Goal: Feedback & Contribution: Contribute content

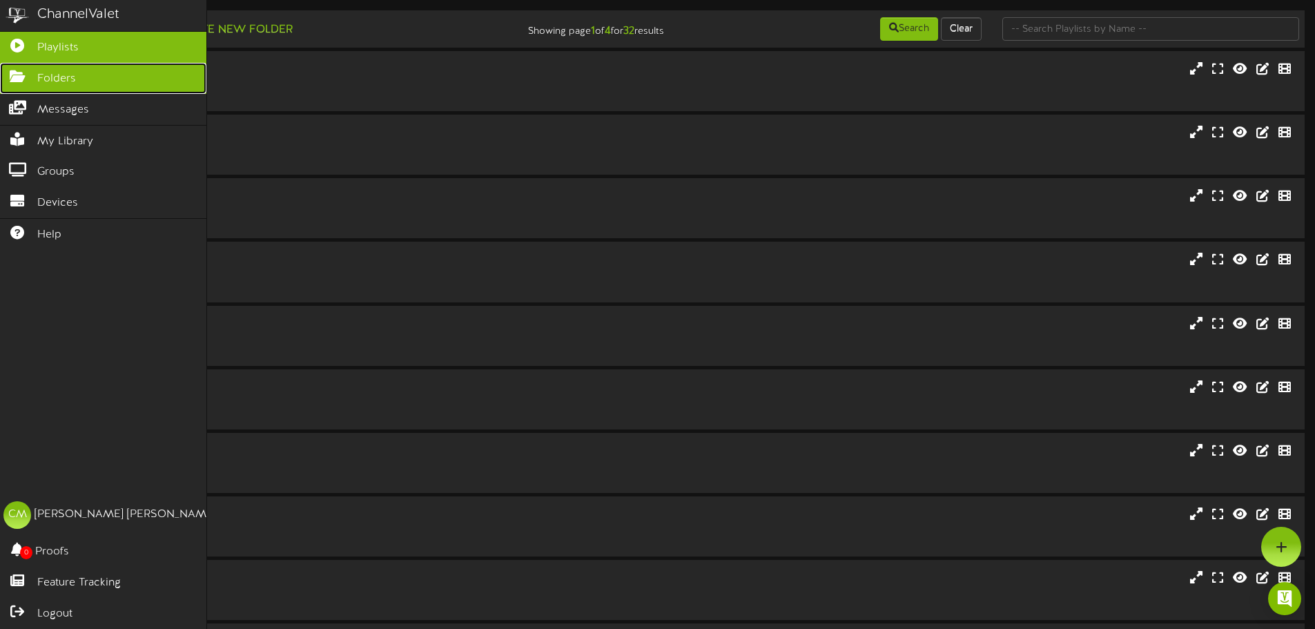
click at [57, 86] on link "Folders" at bounding box center [103, 78] width 206 height 31
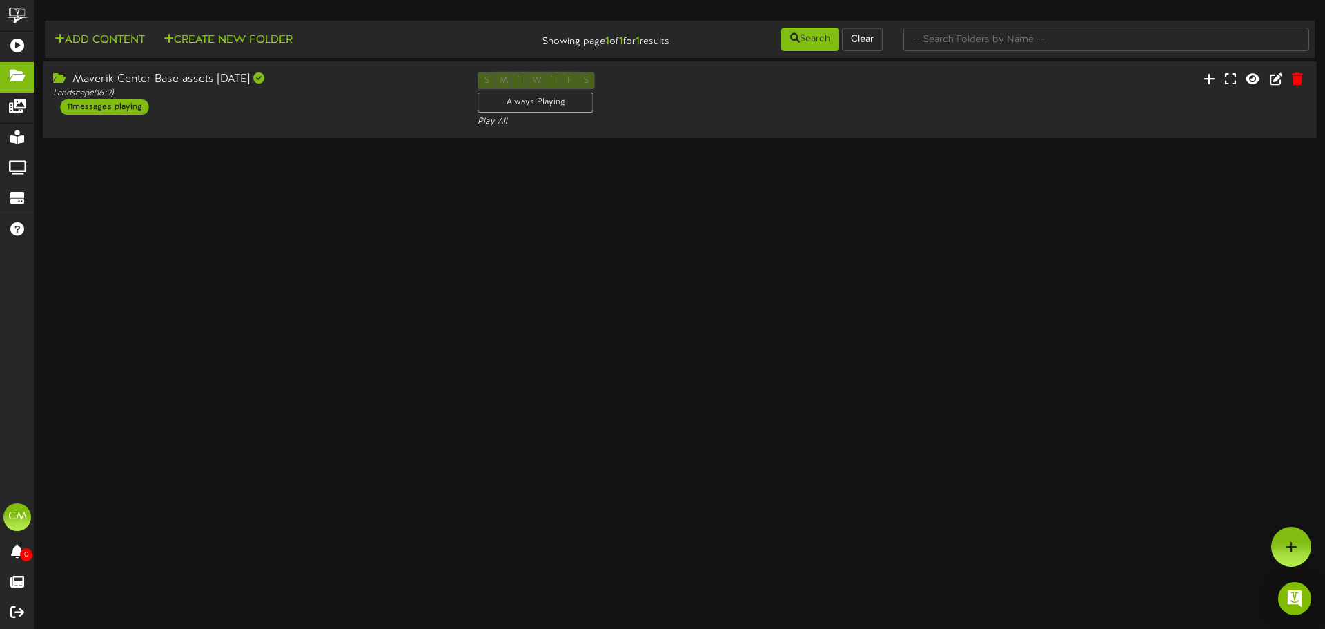
click at [297, 108] on div "Maverik Center Base assets 8.6.25 Landscape ( 16:9 ) 11 messages playing" at bounding box center [255, 93] width 424 height 43
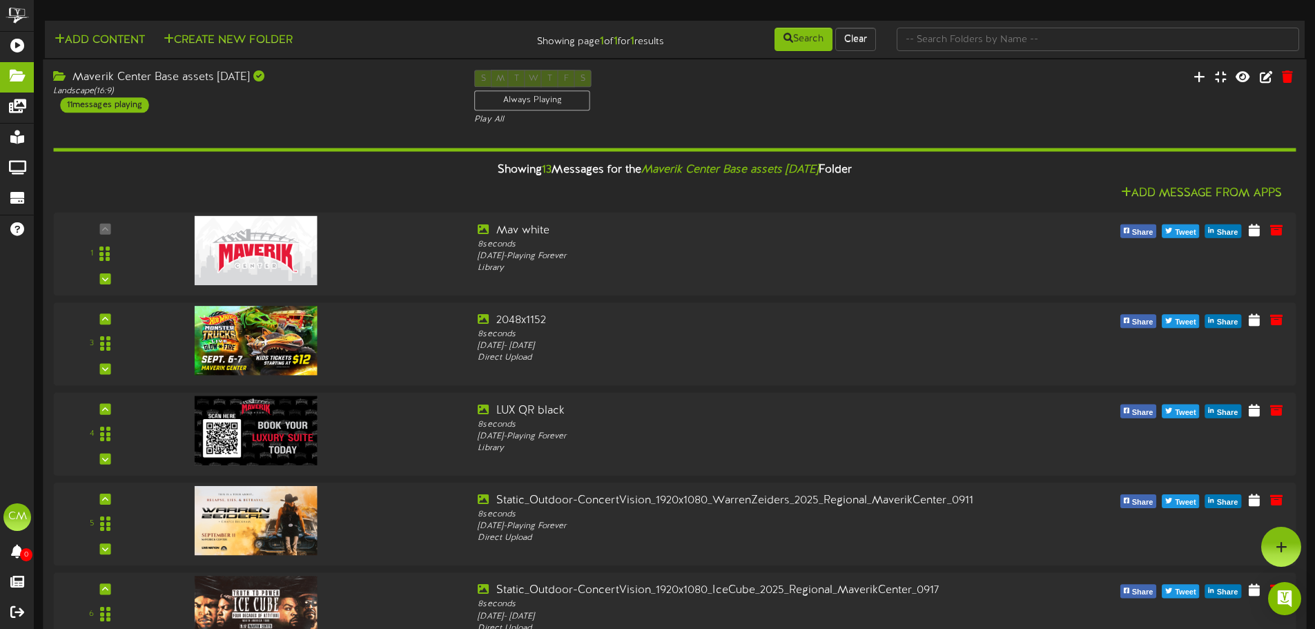
click at [1191, 78] on div at bounding box center [1201, 79] width 210 height 18
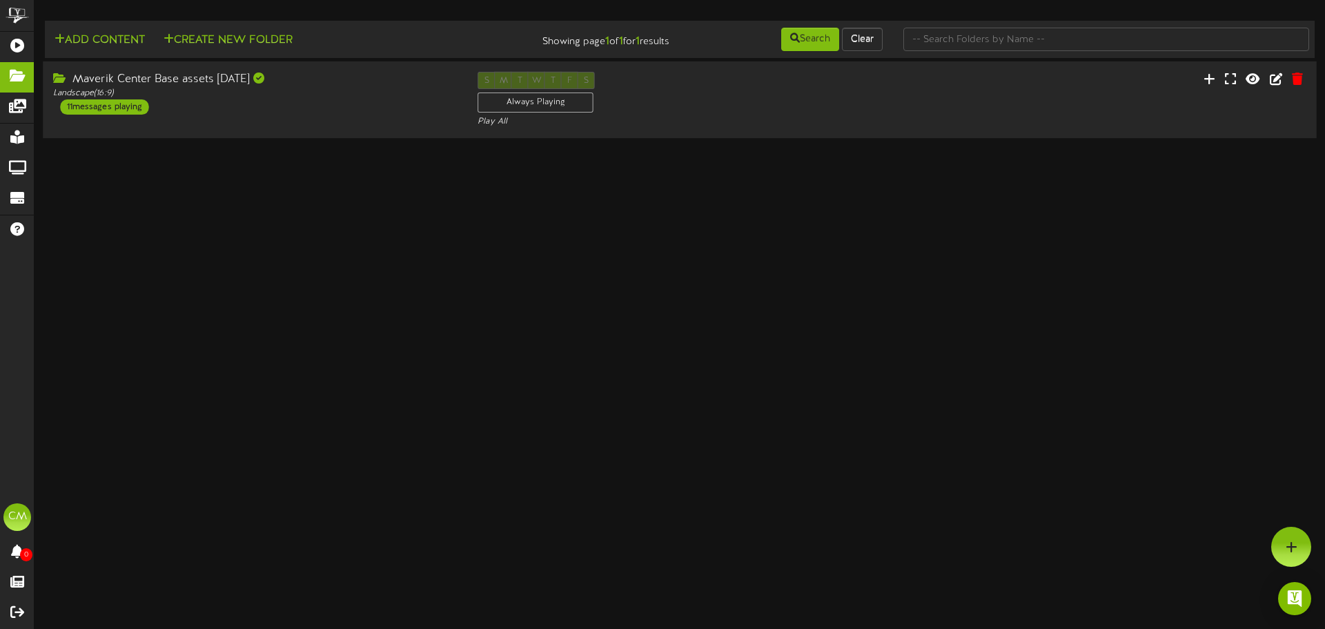
click at [181, 103] on div "Maverik Center Base assets 8.6.25 Landscape ( 16:9 ) 11 messages playing" at bounding box center [255, 93] width 424 height 43
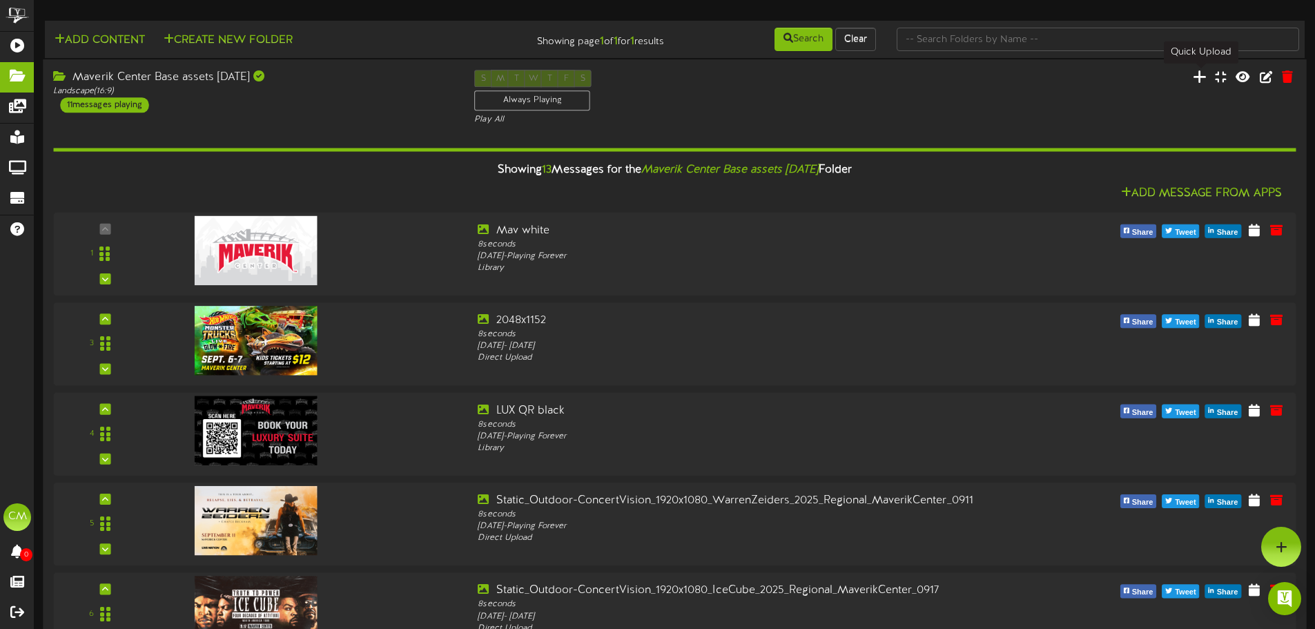
click at [1201, 83] on icon at bounding box center [1199, 76] width 14 height 15
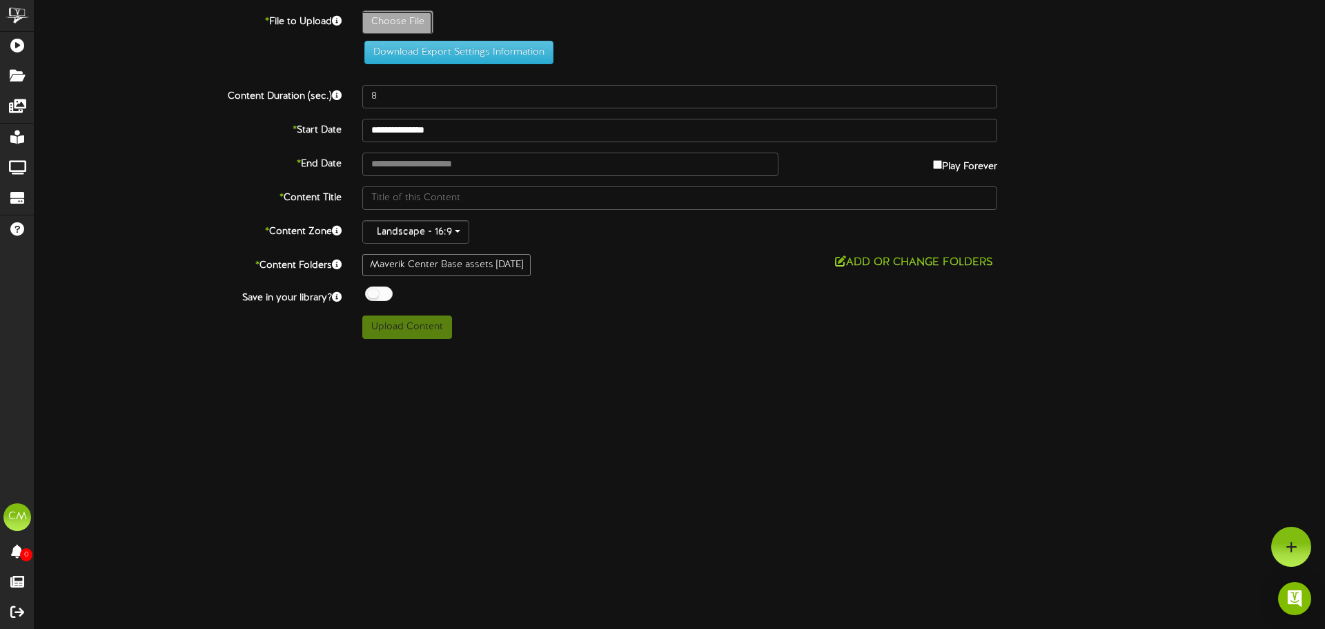
type input "**********"
type input "FordRevelTv"
click at [711, 38] on div "FordRevelTv.png" at bounding box center [843, 25] width 983 height 30
click at [662, 349] on html "ChannelValet Playlists Folders Messages My Library Groups Devices Help CM Casey…" at bounding box center [662, 174] width 1325 height 349
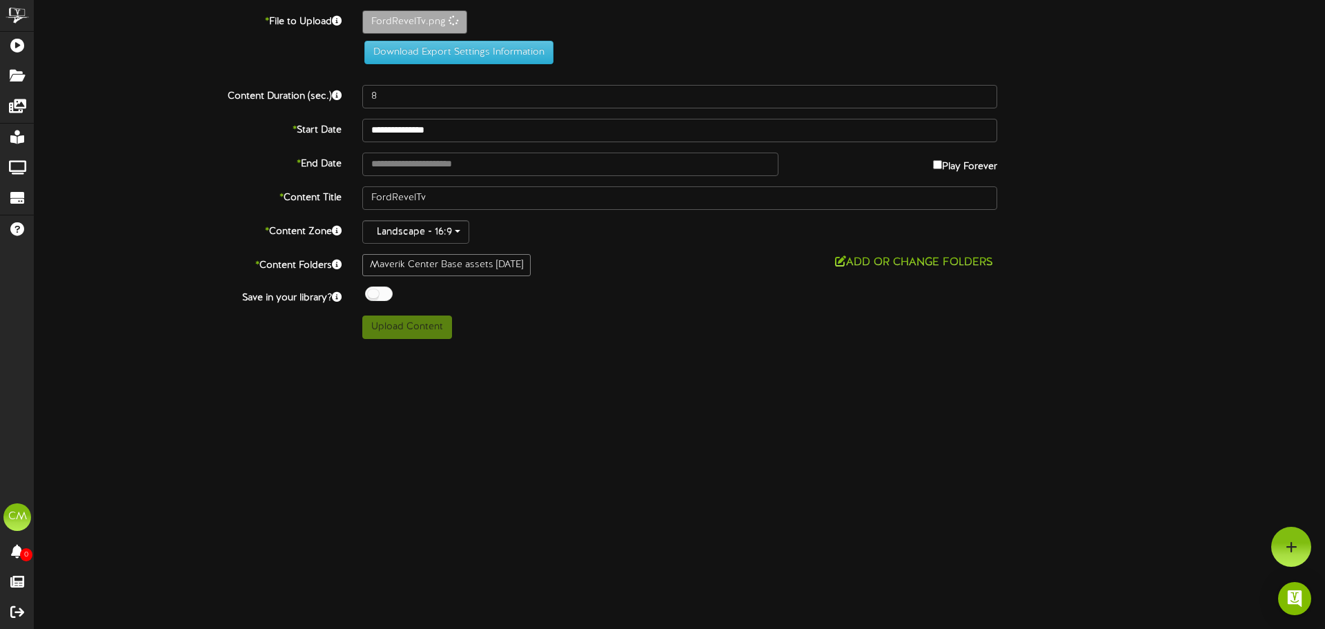
click at [607, 330] on div "Upload Content" at bounding box center [680, 326] width 656 height 23
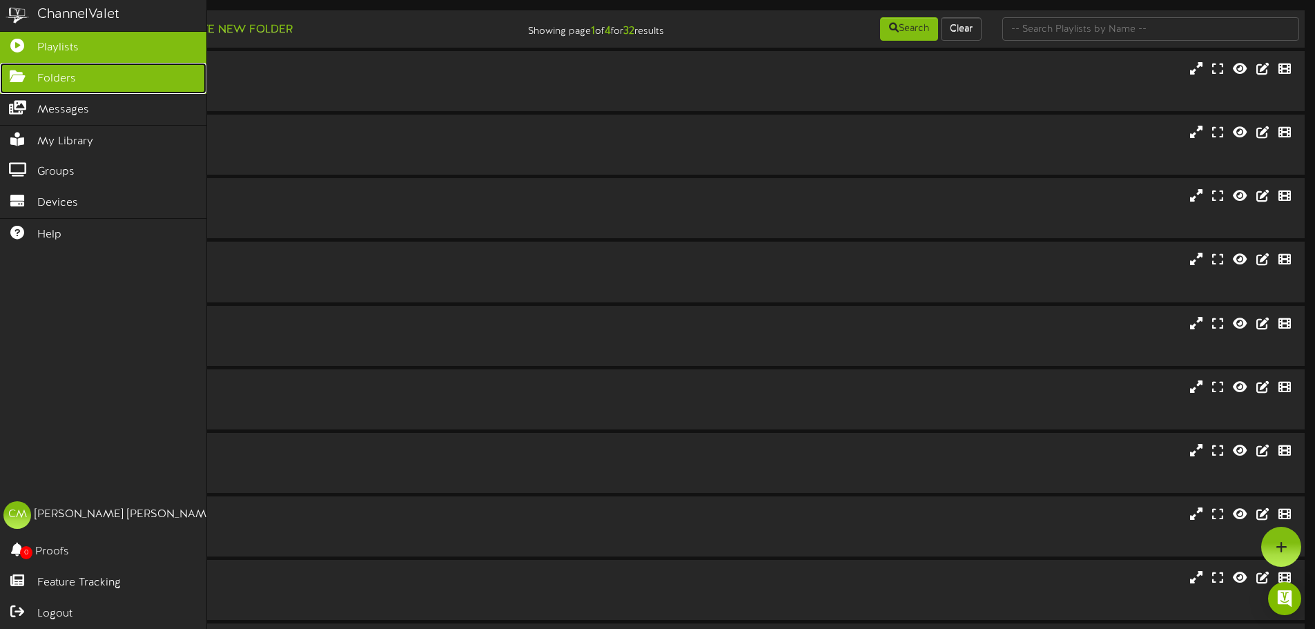
click at [35, 68] on link "Folders" at bounding box center [103, 78] width 206 height 31
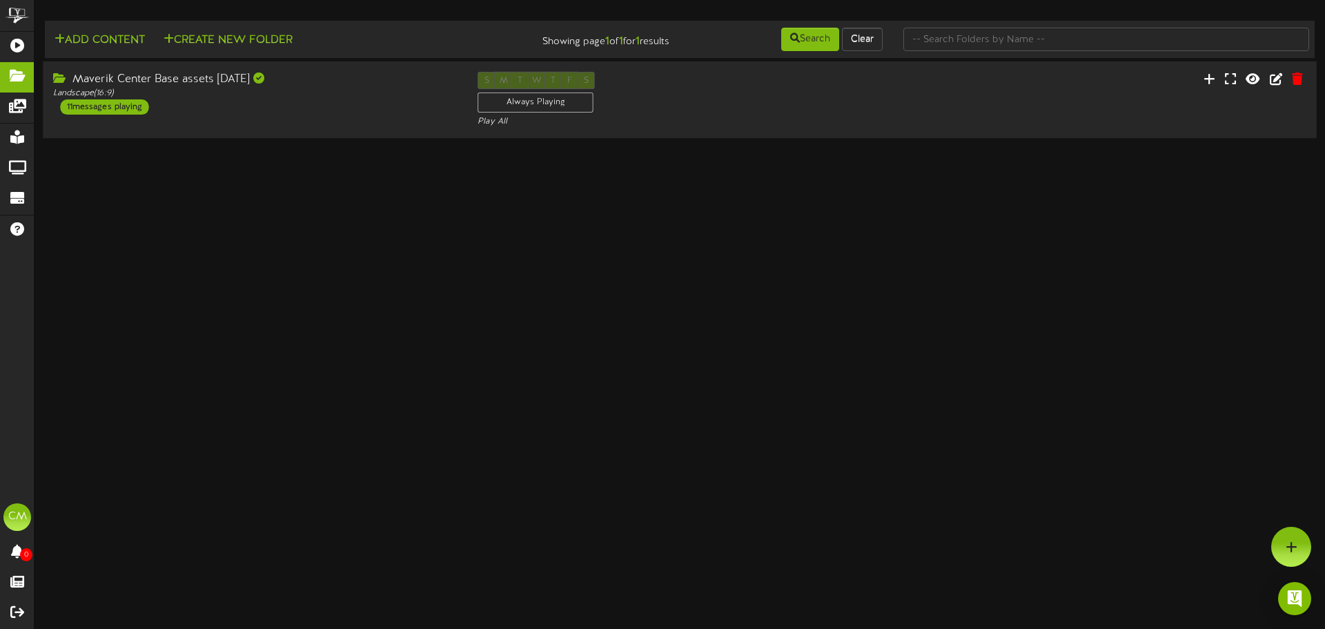
click at [340, 106] on div "Maverik Center Base assets [DATE] Landscape ( 16:9 ) 11 messages playing" at bounding box center [255, 93] width 424 height 43
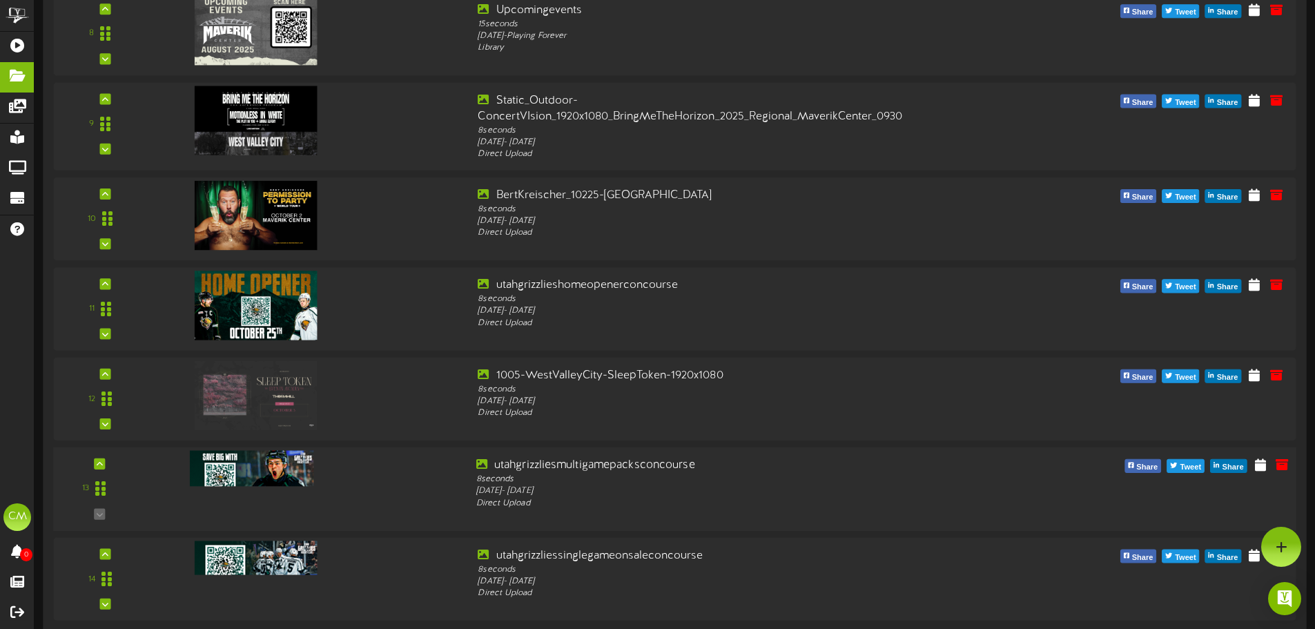
scroll to position [770, 0]
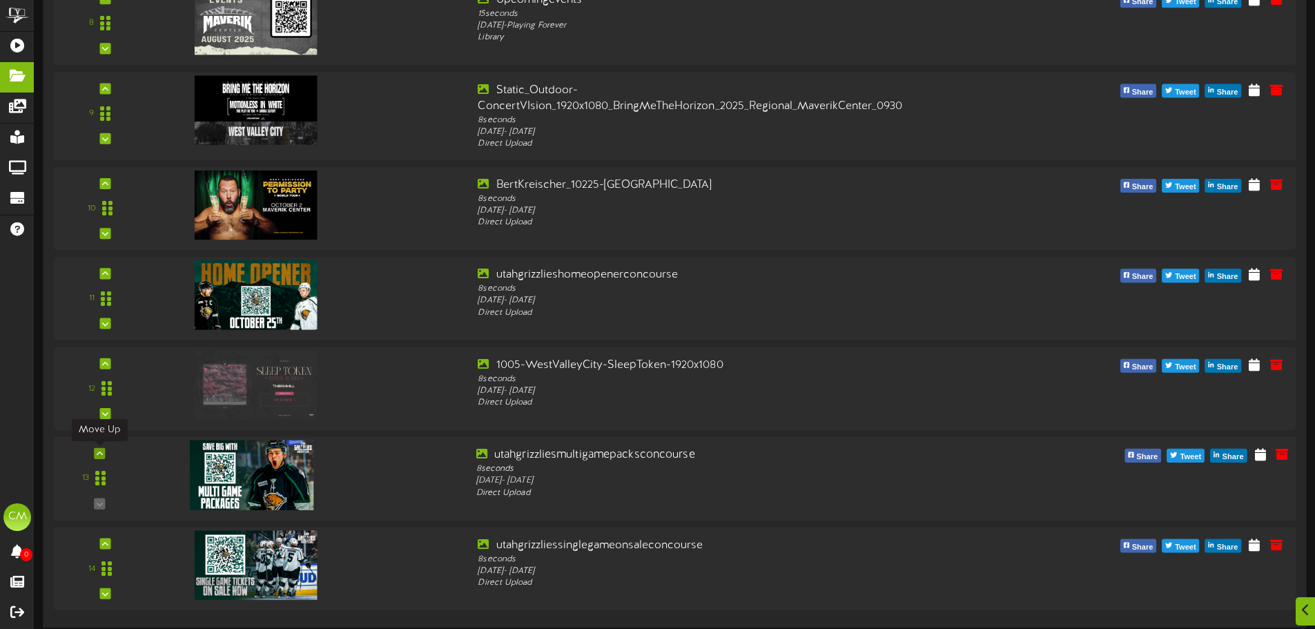
click at [98, 453] on icon at bounding box center [100, 453] width 6 height 7
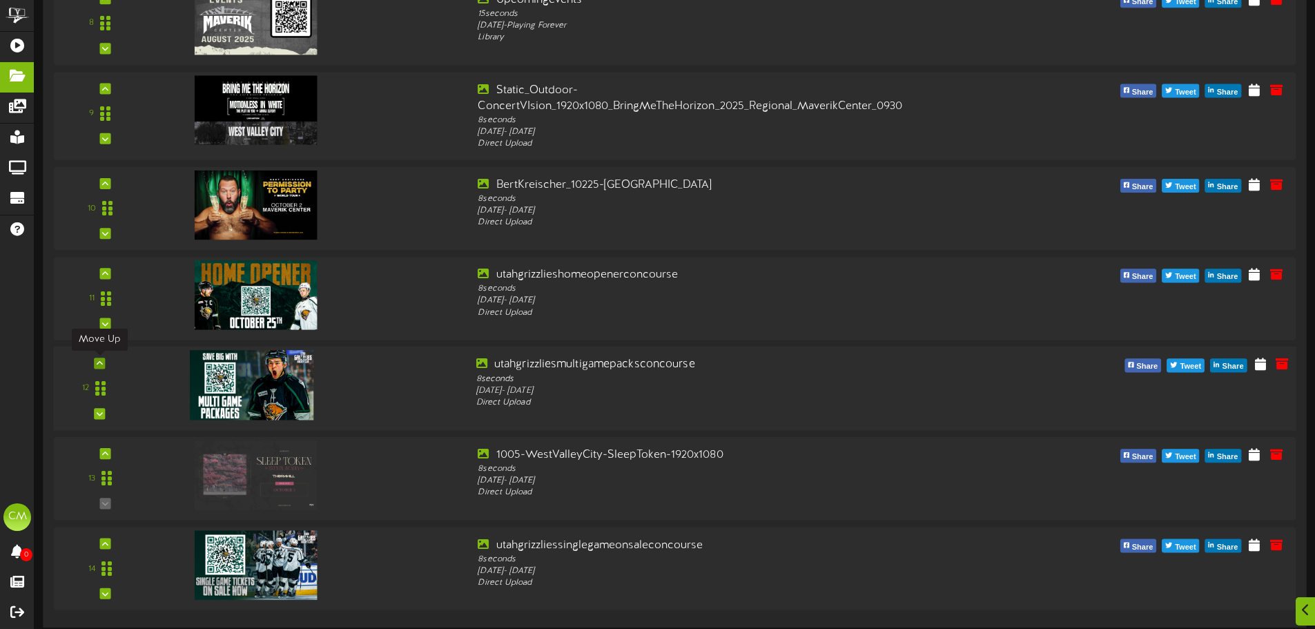
click at [100, 360] on icon at bounding box center [100, 363] width 6 height 7
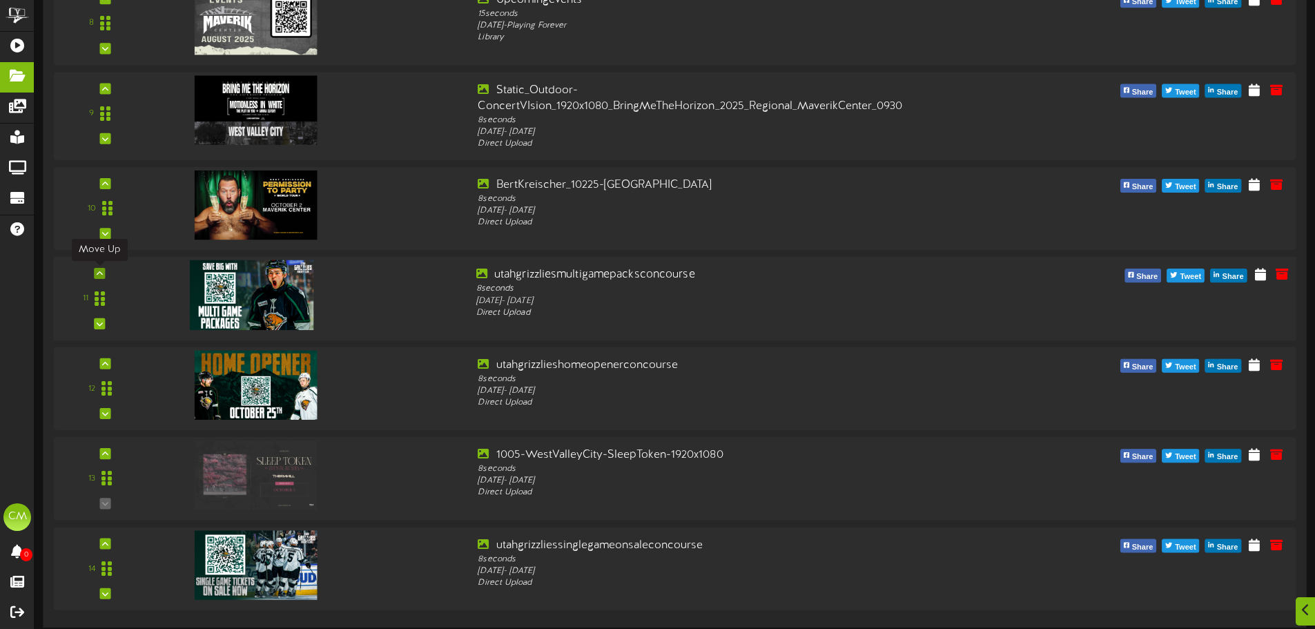
click at [104, 273] on div at bounding box center [99, 273] width 11 height 11
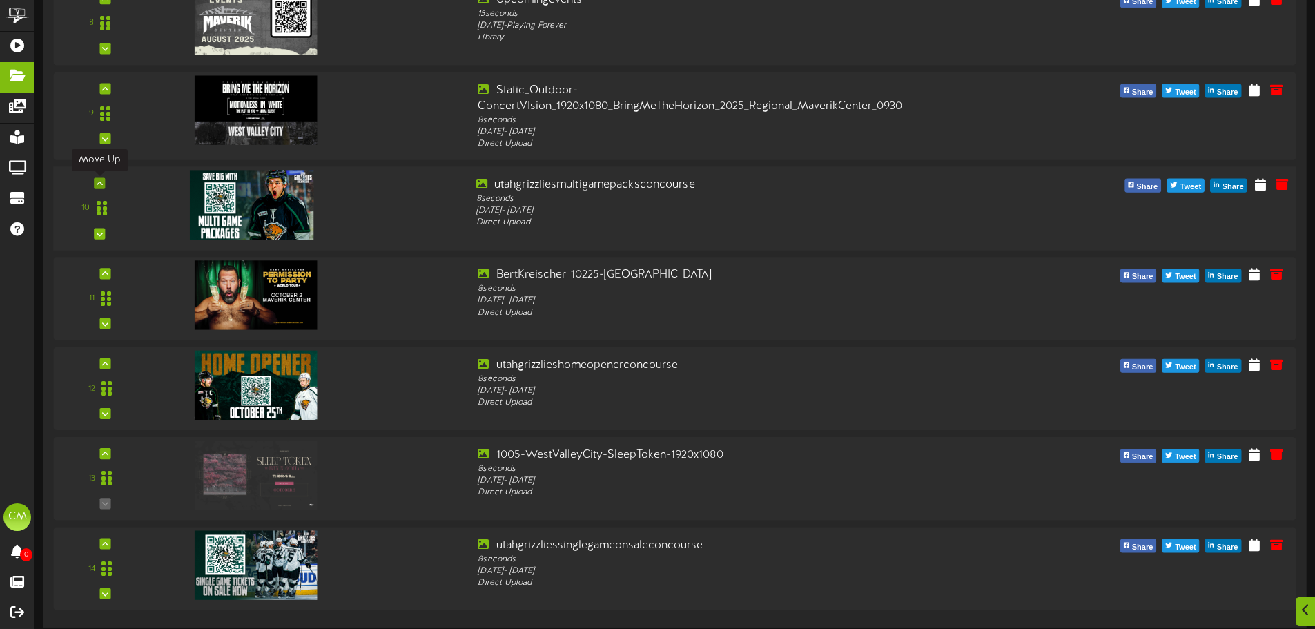
click at [100, 183] on icon at bounding box center [100, 183] width 6 height 7
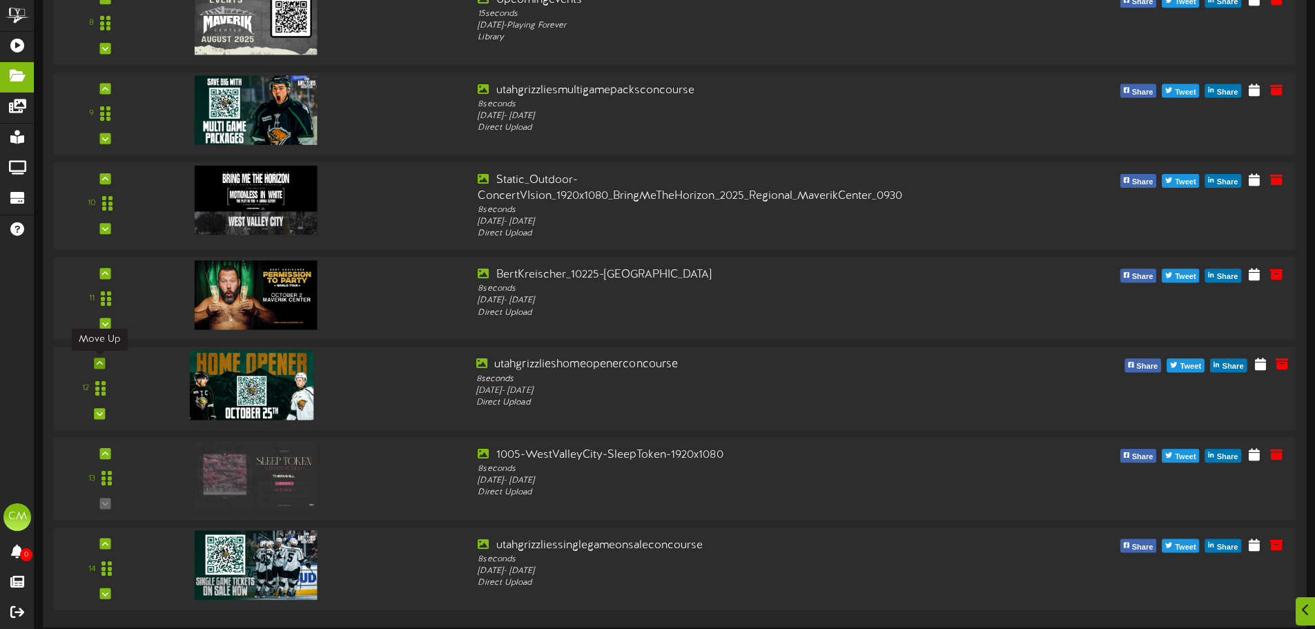
click at [101, 358] on div at bounding box center [99, 362] width 11 height 11
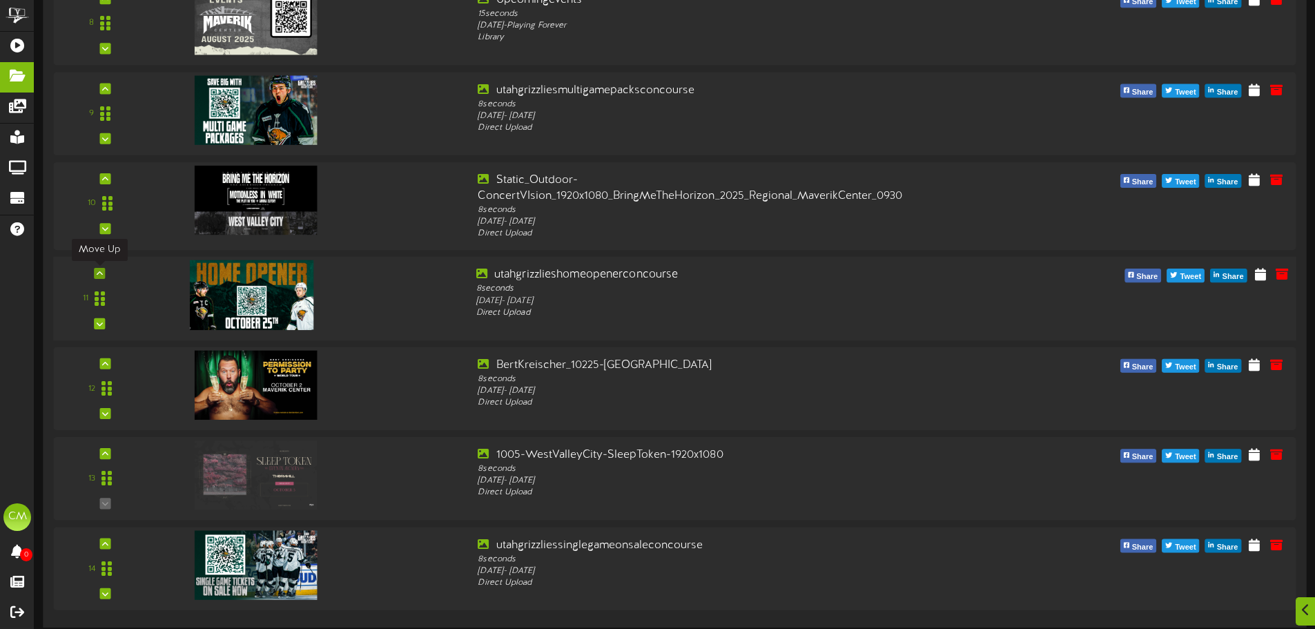
click at [102, 272] on icon at bounding box center [100, 273] width 6 height 7
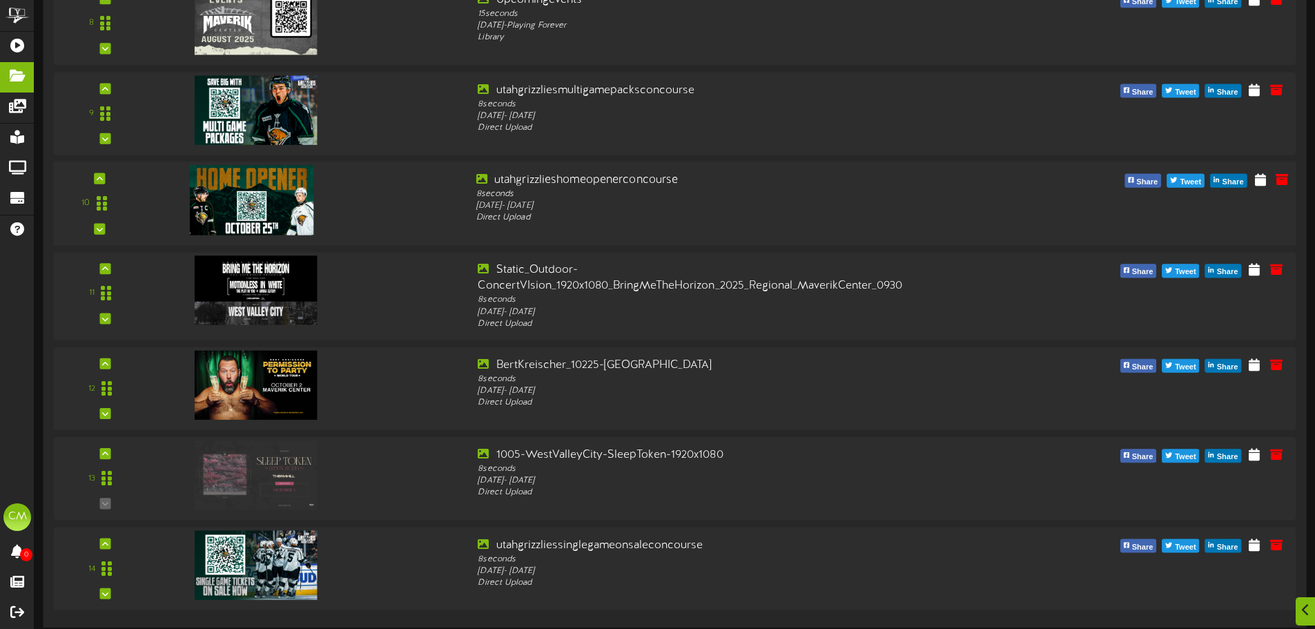
click at [106, 179] on div "10" at bounding box center [99, 203] width 83 height 63
click at [97, 177] on icon at bounding box center [100, 178] width 6 height 7
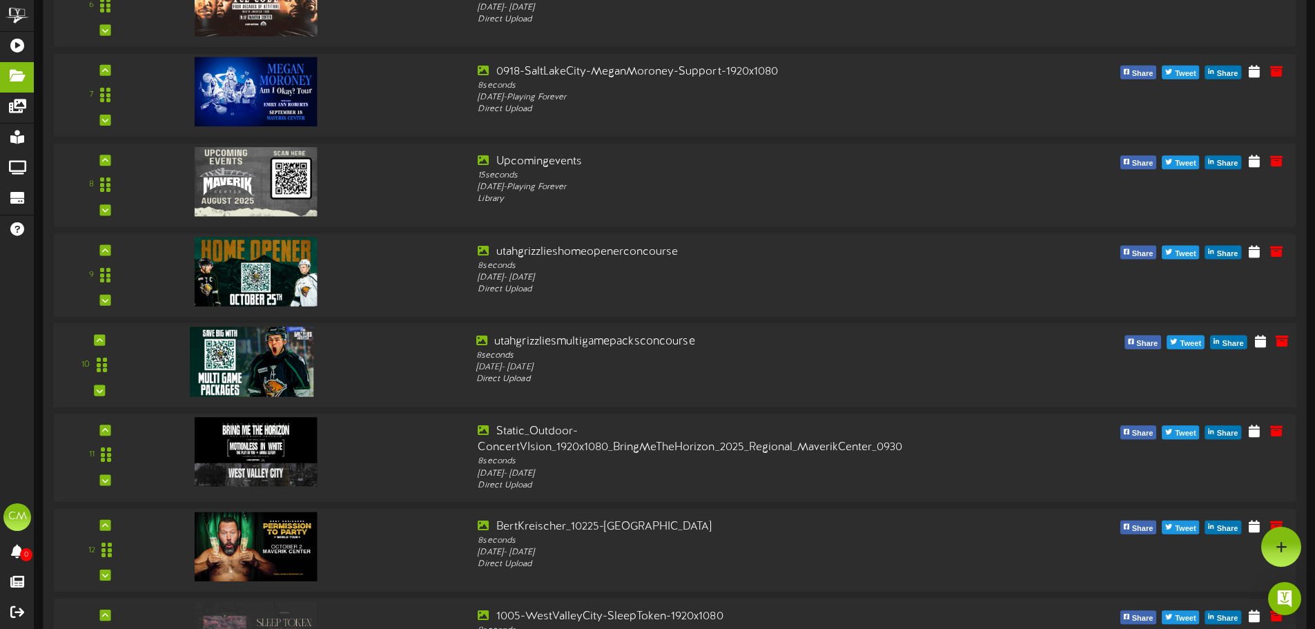
scroll to position [563, 0]
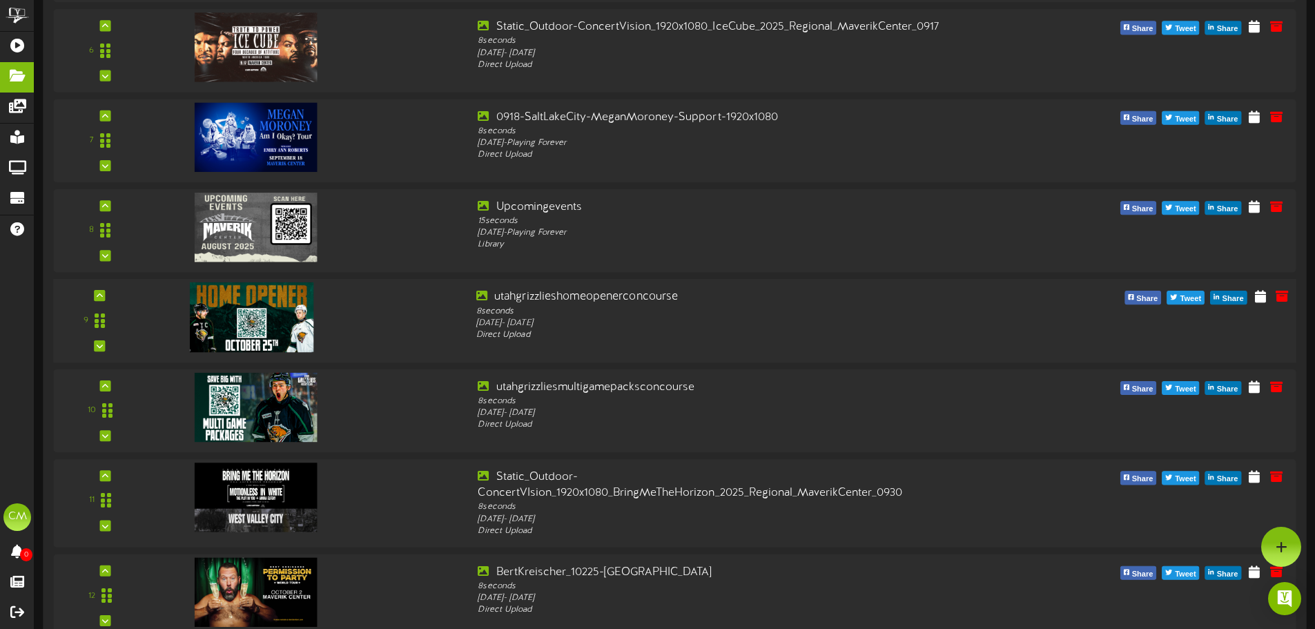
click at [106, 297] on div "9" at bounding box center [99, 320] width 83 height 63
click at [100, 294] on icon at bounding box center [100, 295] width 6 height 7
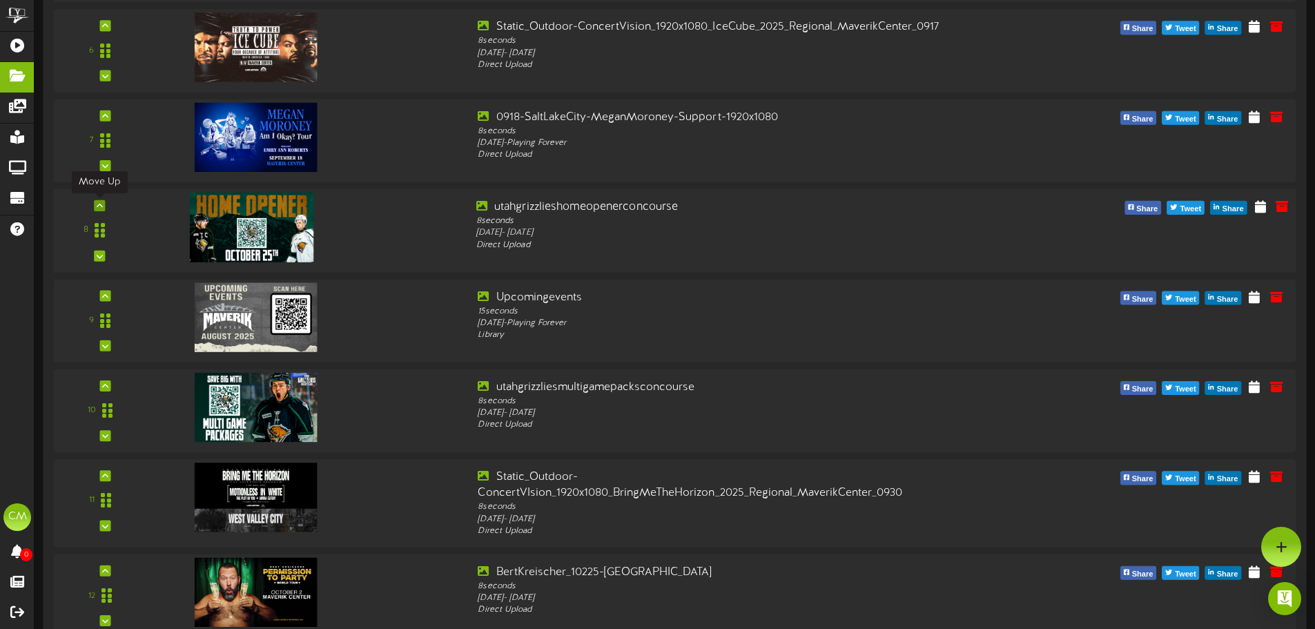
click at [100, 205] on icon at bounding box center [100, 205] width 6 height 7
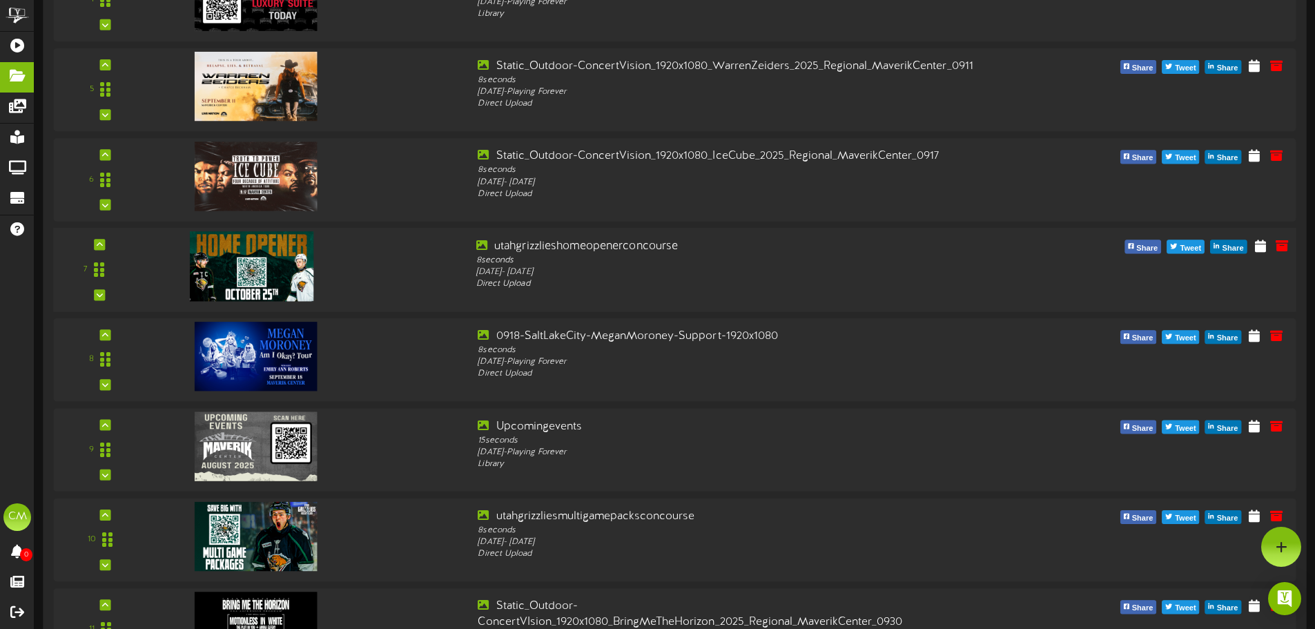
scroll to position [425, 0]
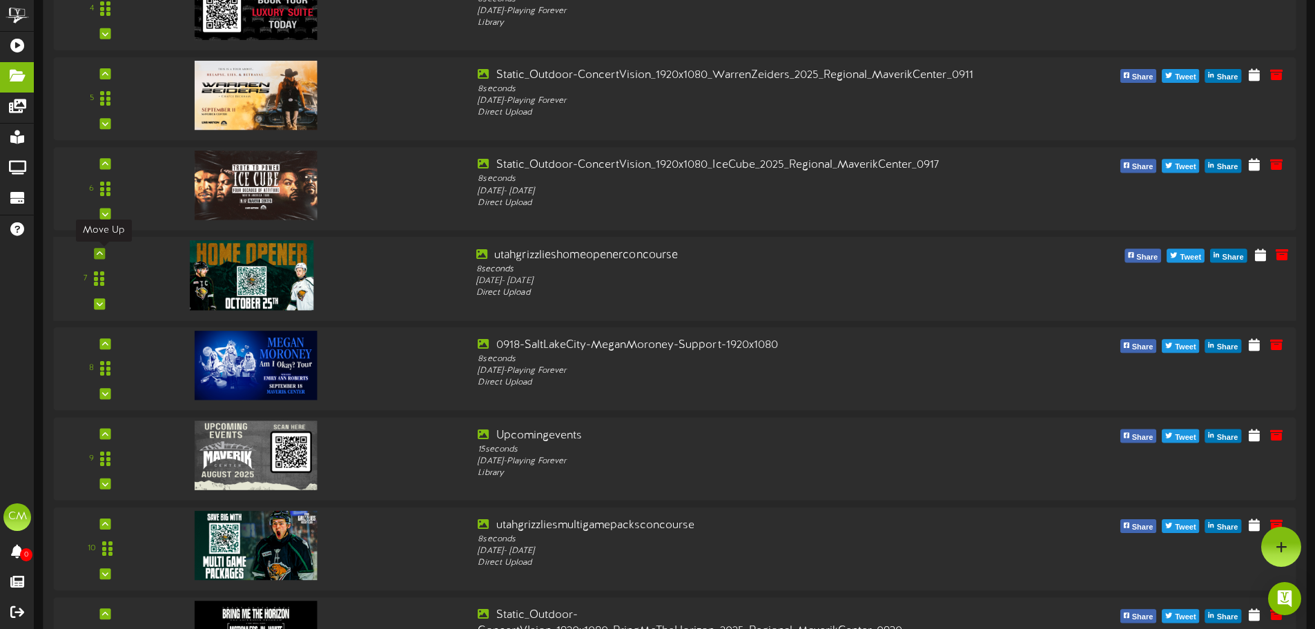
click at [105, 253] on div at bounding box center [99, 253] width 11 height 11
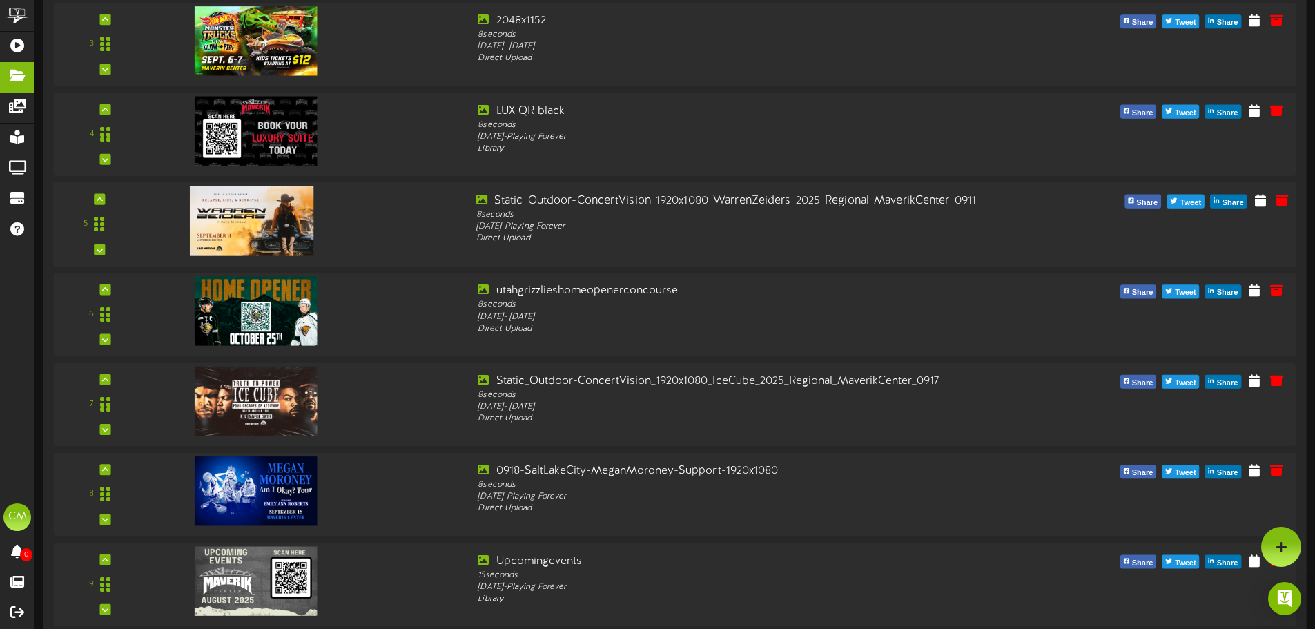
scroll to position [287, 0]
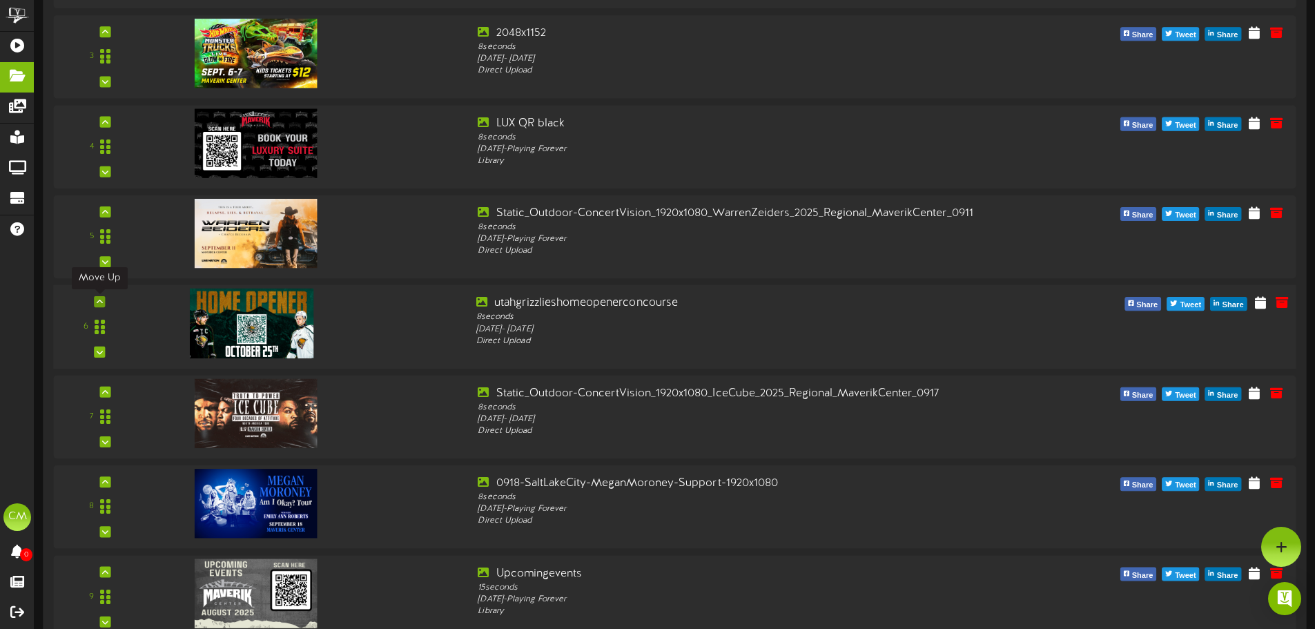
click at [97, 301] on icon at bounding box center [100, 301] width 6 height 7
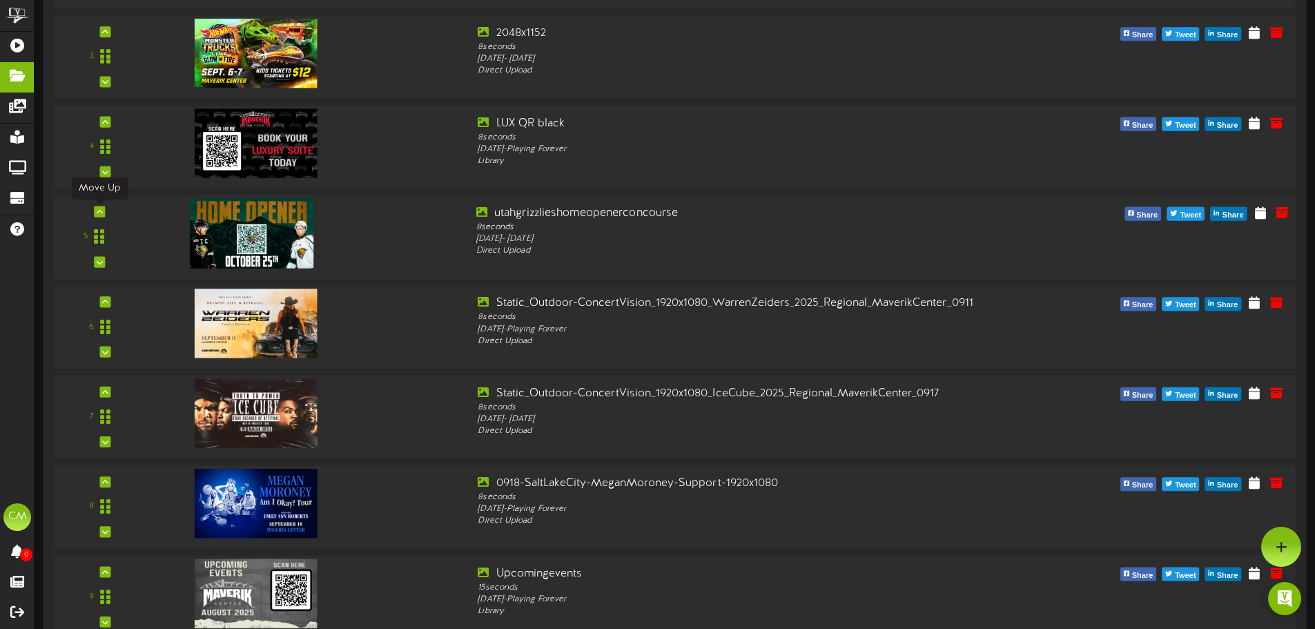
click at [97, 210] on icon at bounding box center [100, 211] width 6 height 7
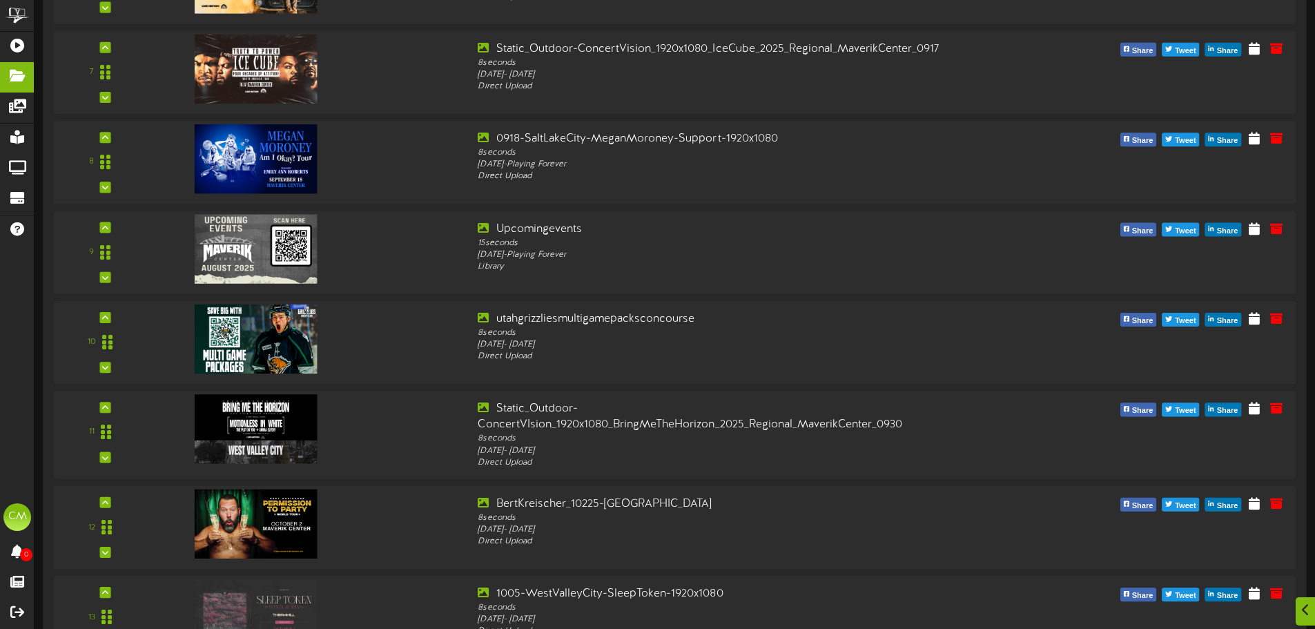
scroll to position [632, 0]
click at [101, 314] on icon at bounding box center [100, 316] width 6 height 7
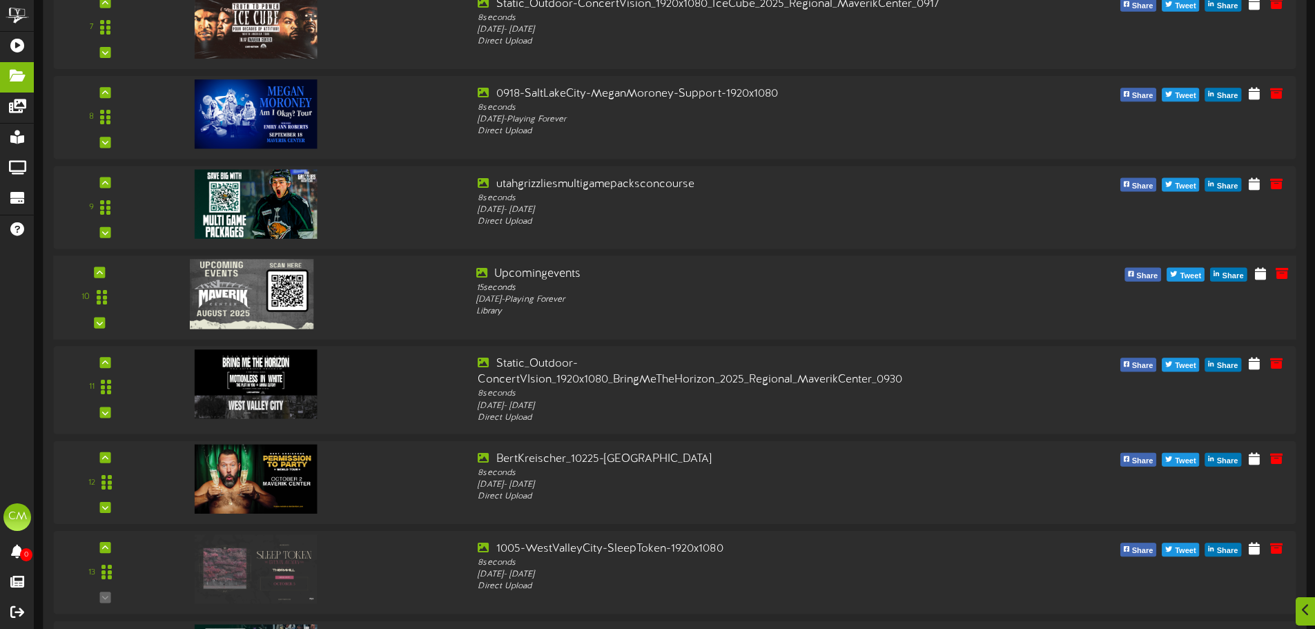
scroll to position [701, 0]
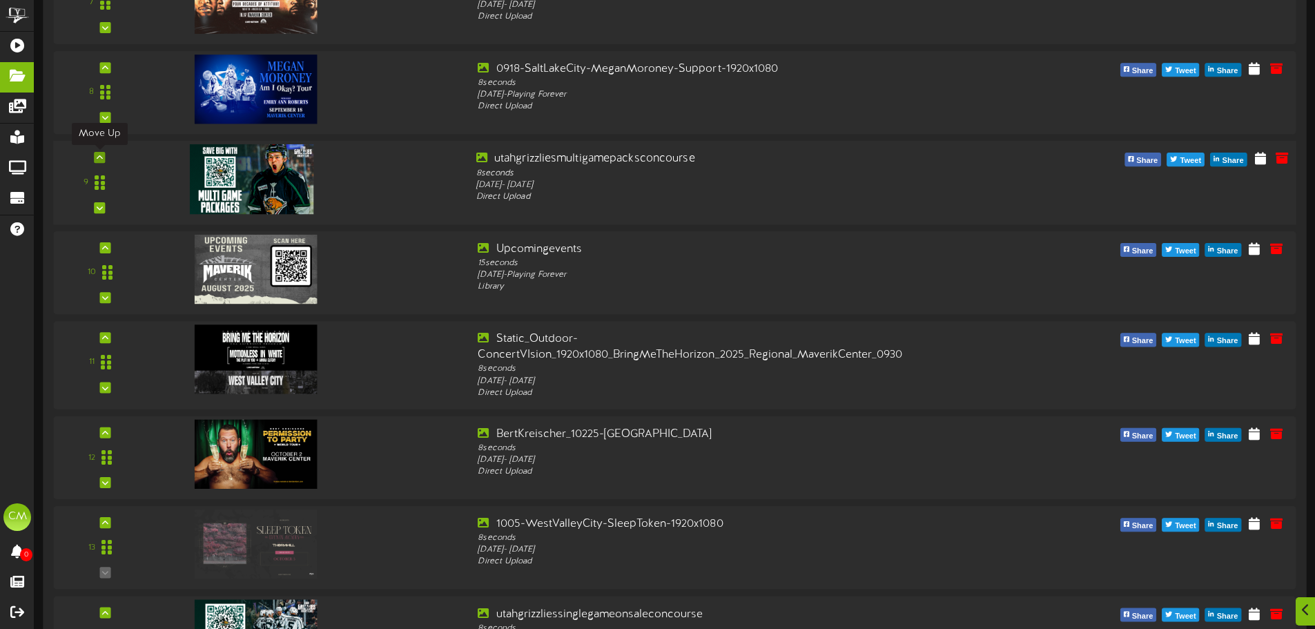
click at [98, 158] on icon at bounding box center [100, 157] width 6 height 7
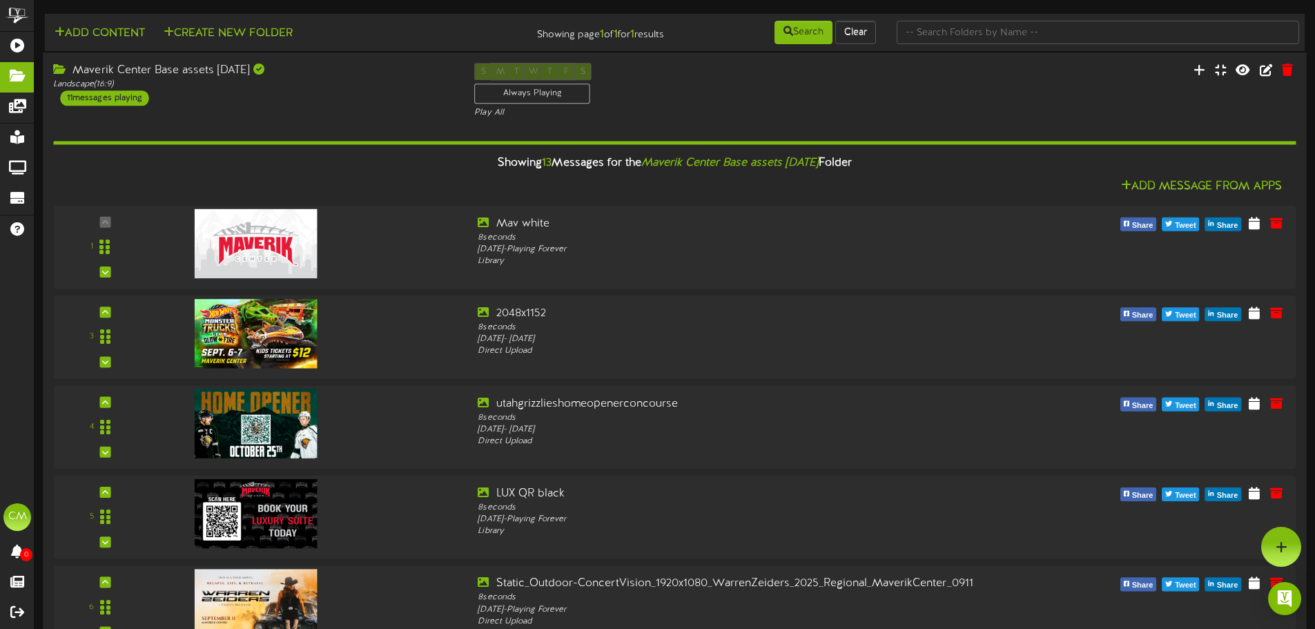
scroll to position [0, 0]
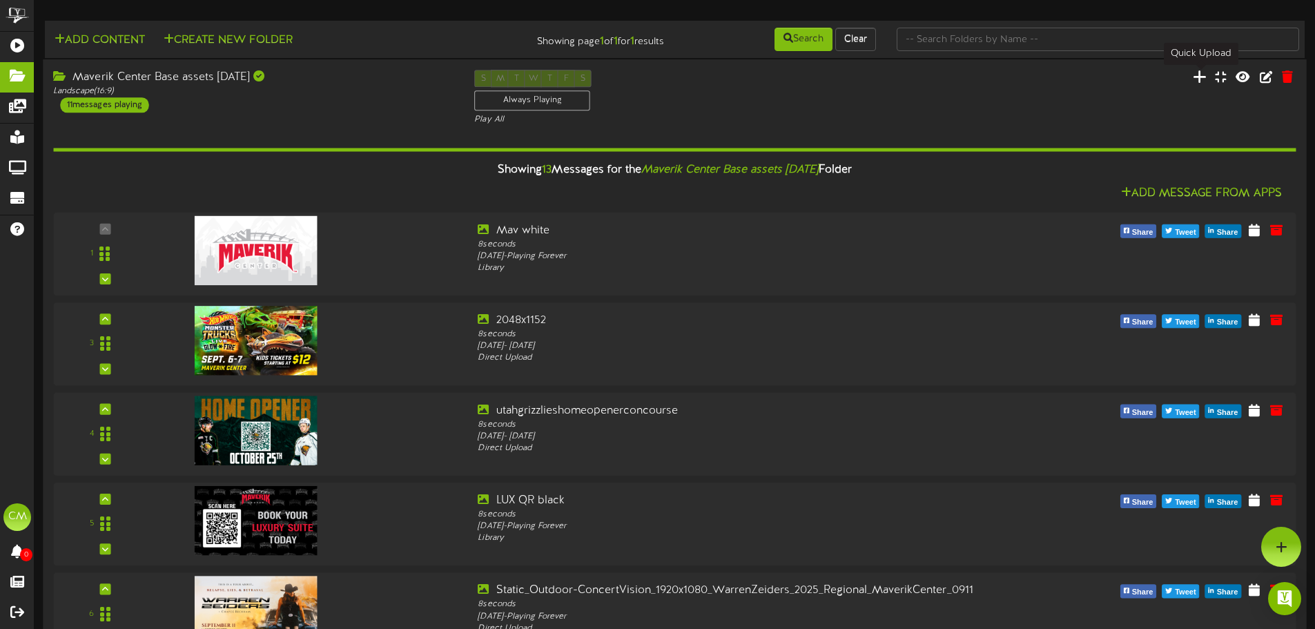
click at [1201, 75] on icon at bounding box center [1199, 76] width 14 height 15
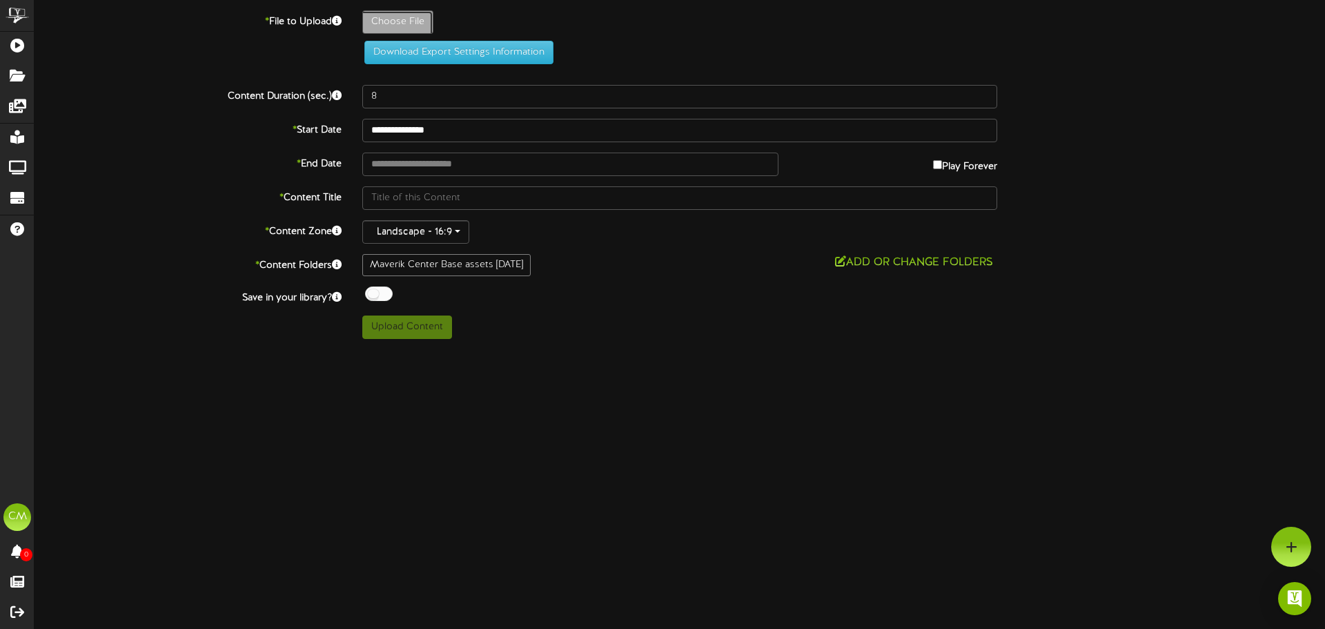
type input "**********"
type input "FordRevelTv"
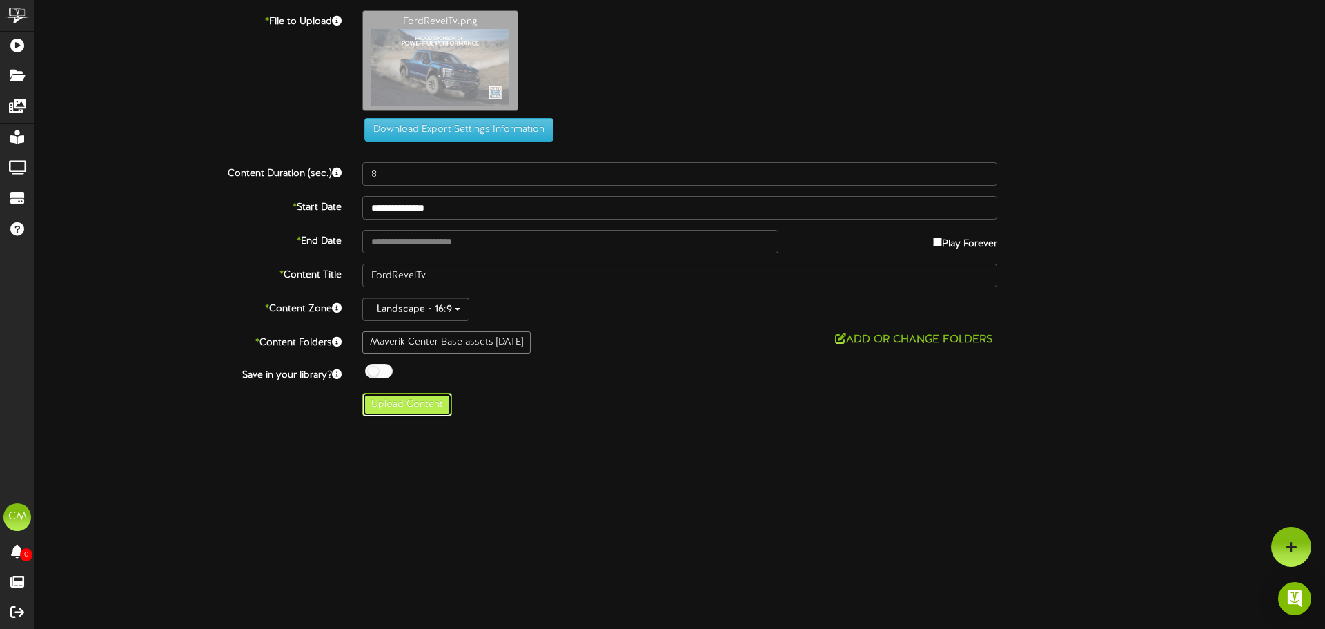
click at [423, 403] on button "Upload Content" at bounding box center [407, 404] width 90 height 23
type input "**********"
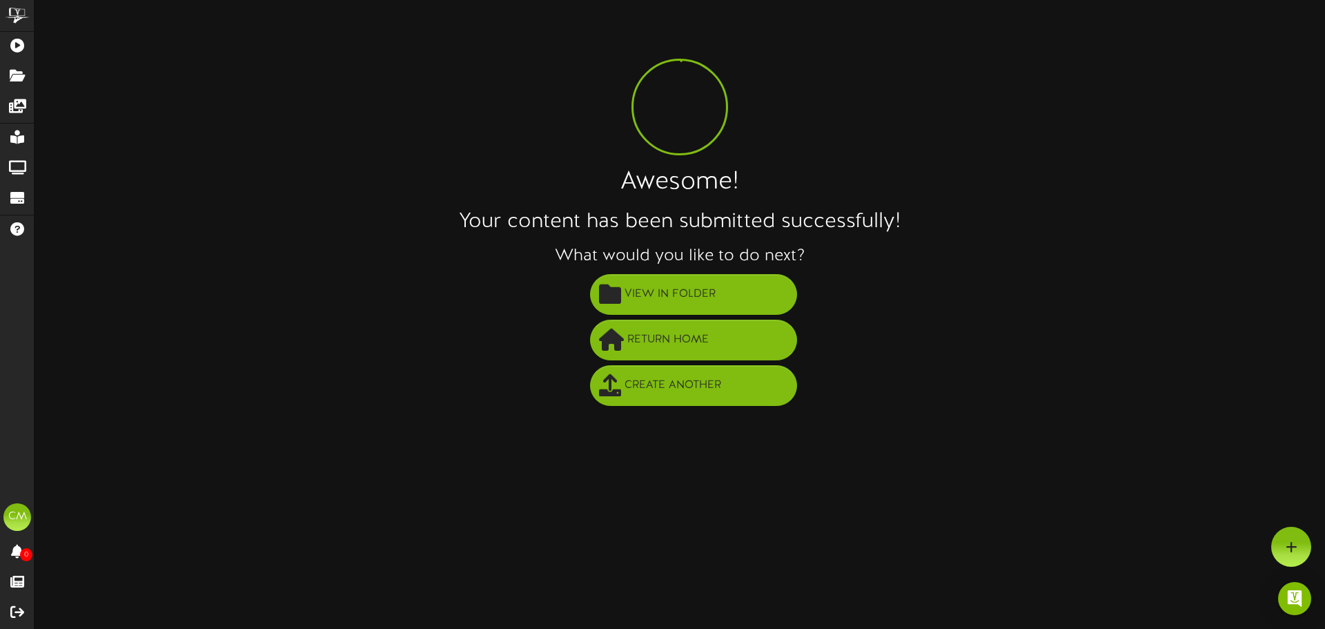
click at [640, 273] on li "View in Folder" at bounding box center [693, 295] width 1263 height 46
click at [649, 287] on span "View in Folder" at bounding box center [670, 294] width 98 height 23
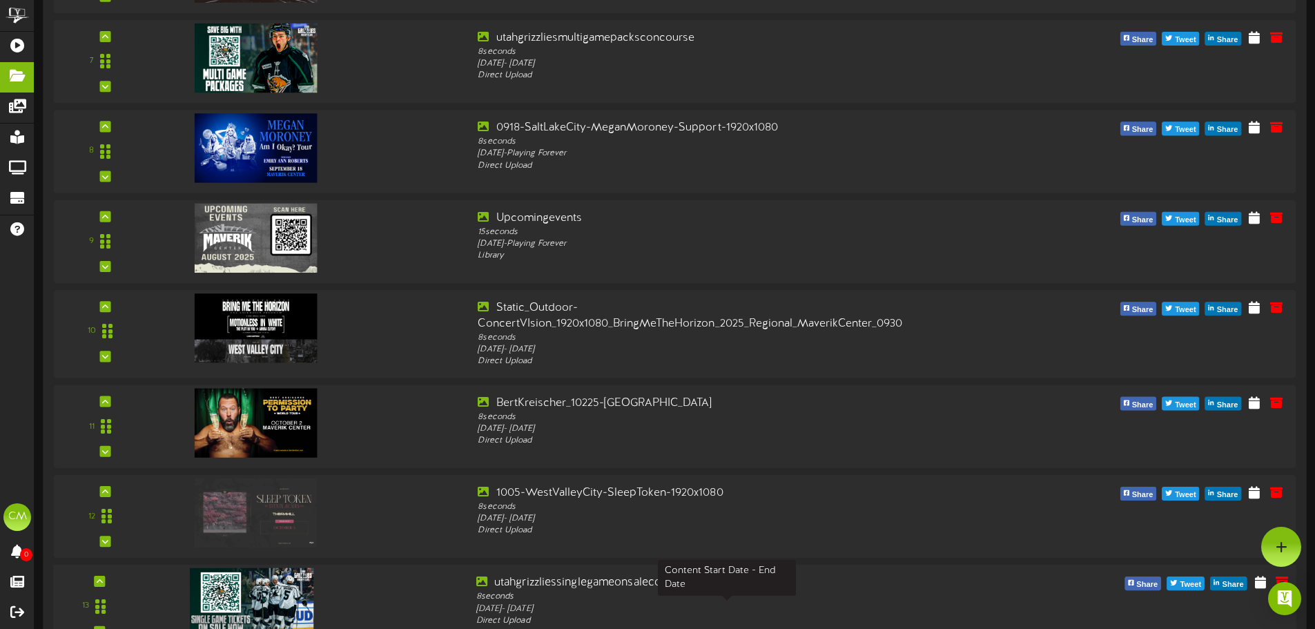
scroll to position [653, 0]
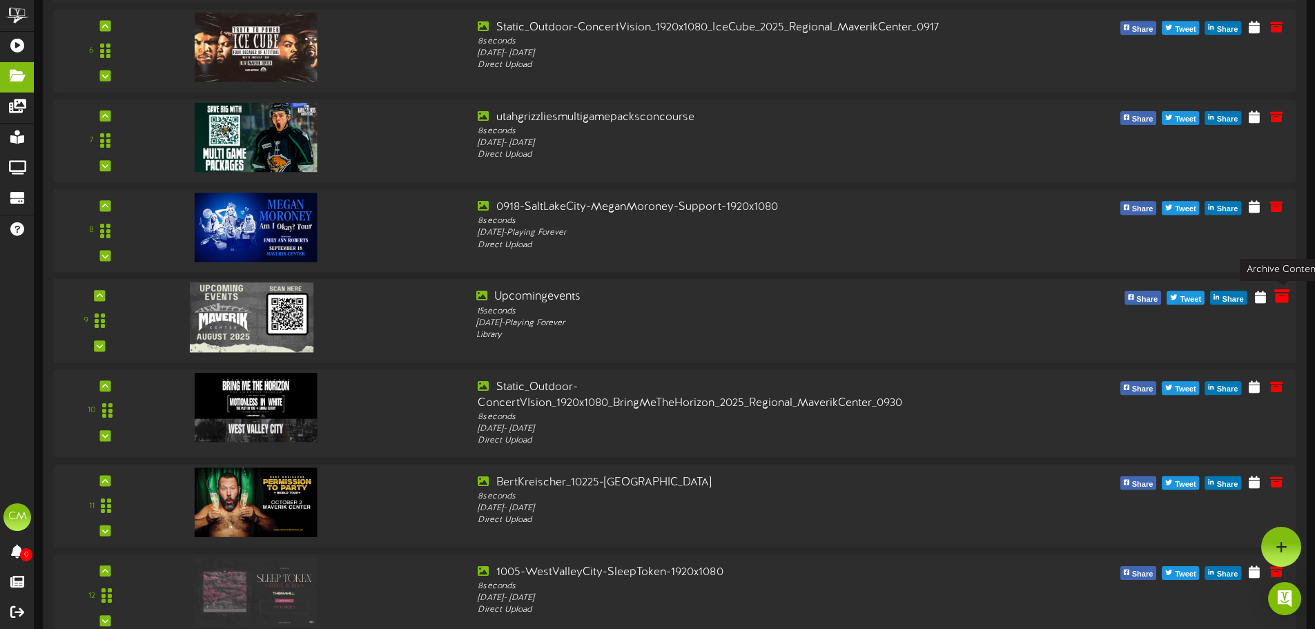
click at [1280, 299] on icon at bounding box center [1281, 295] width 15 height 15
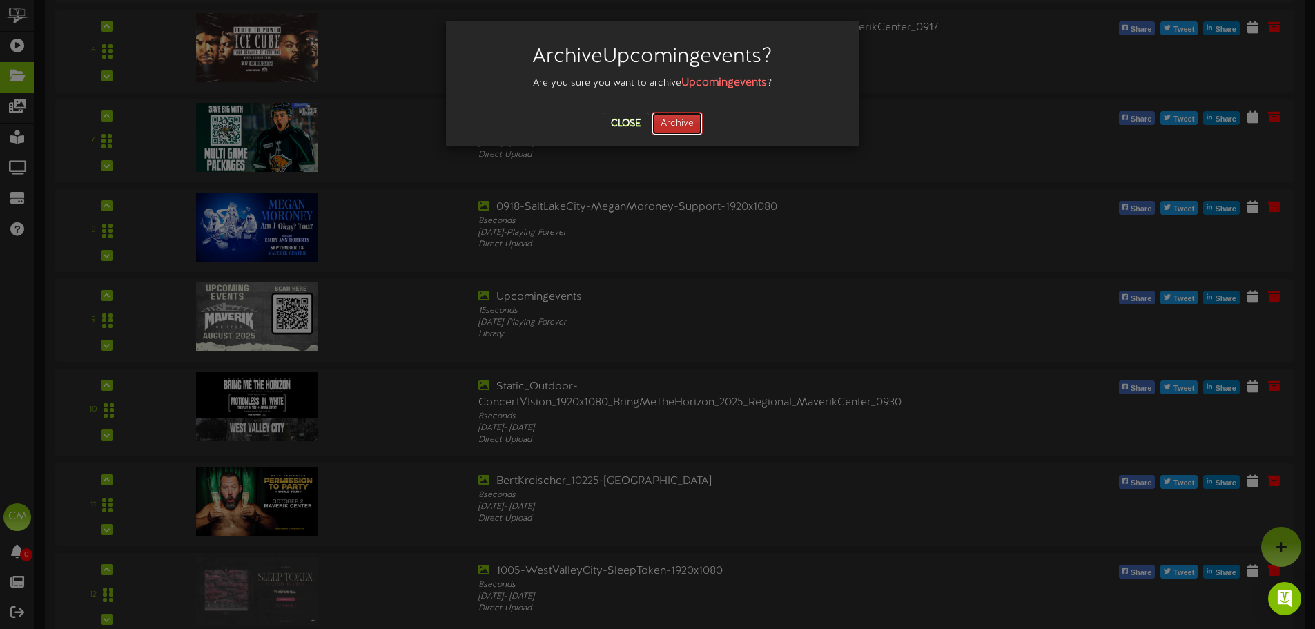
click at [691, 119] on button "Archive" at bounding box center [676, 123] width 51 height 23
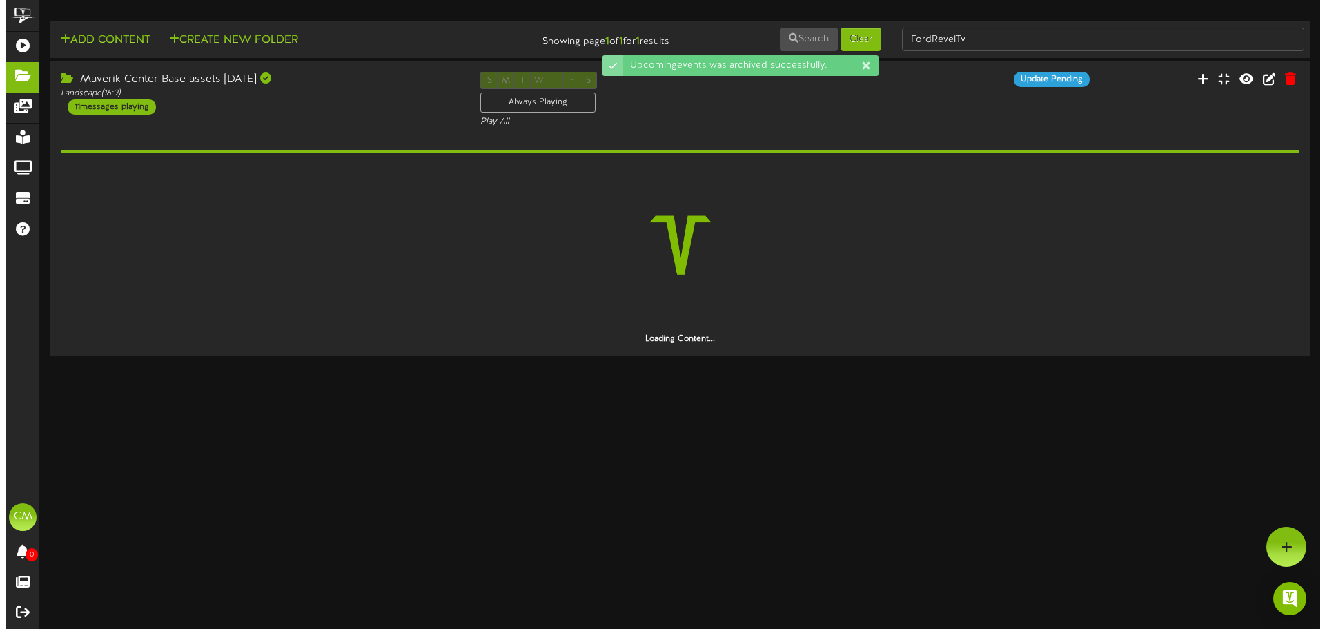
scroll to position [0, 0]
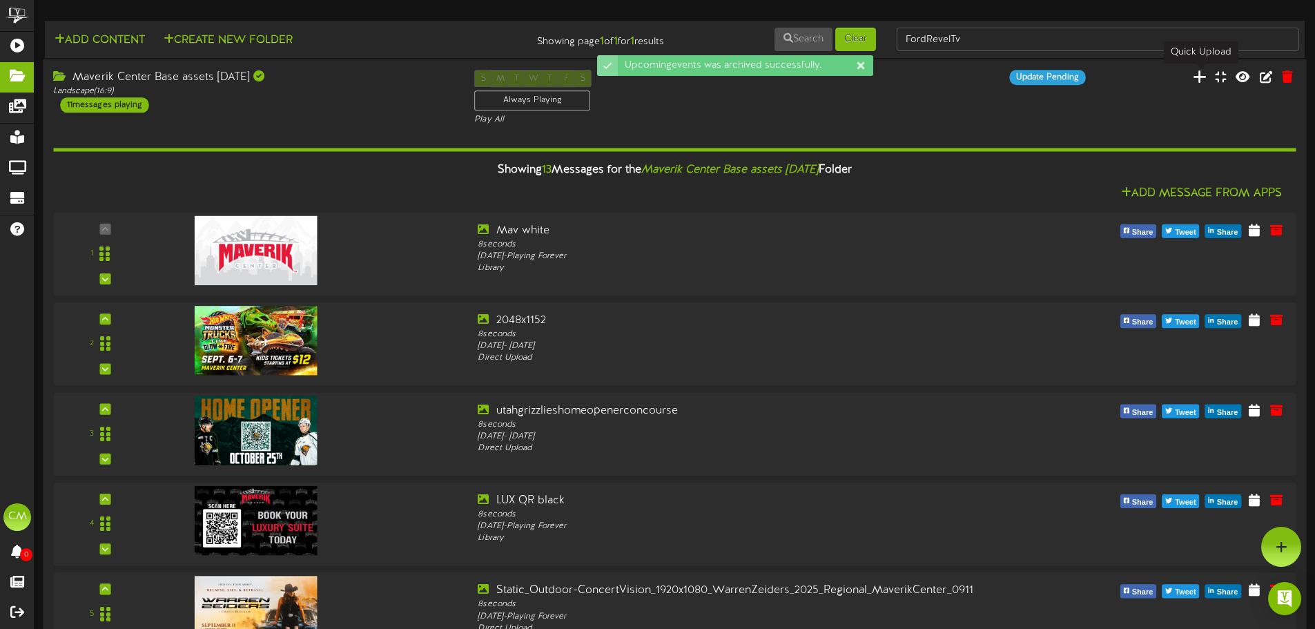
click at [1201, 77] on icon at bounding box center [1199, 76] width 14 height 15
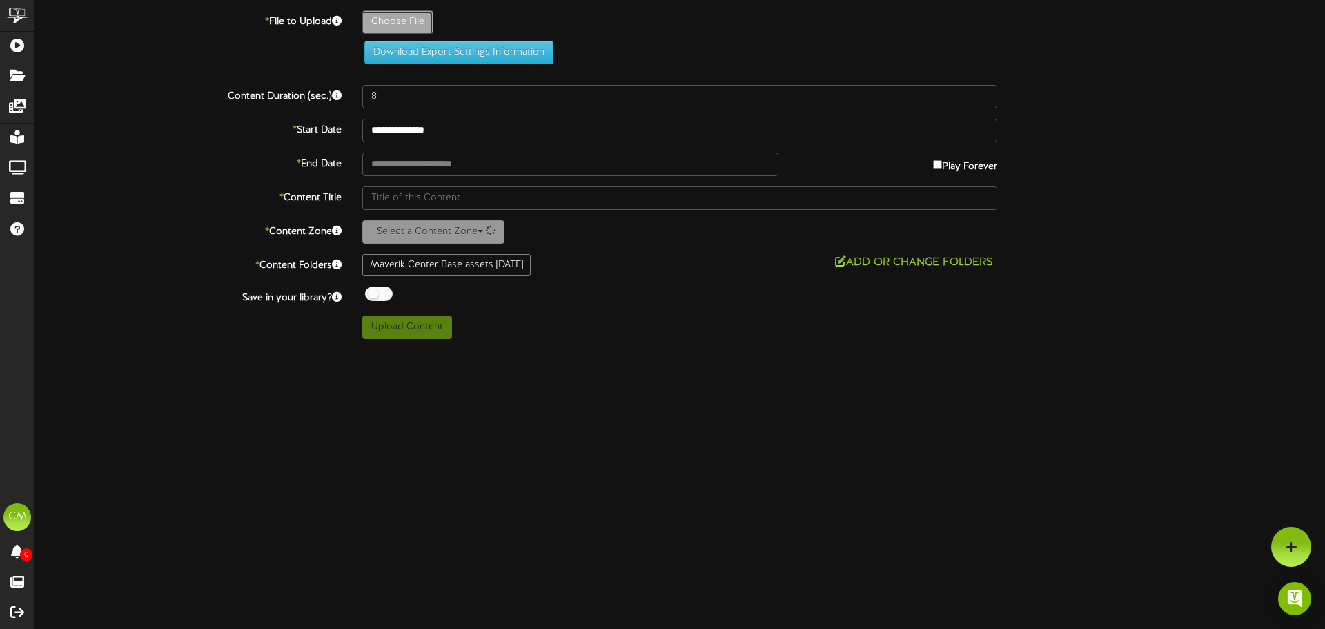
type input "**********"
type input "Upcomingeventsreveltvslide"
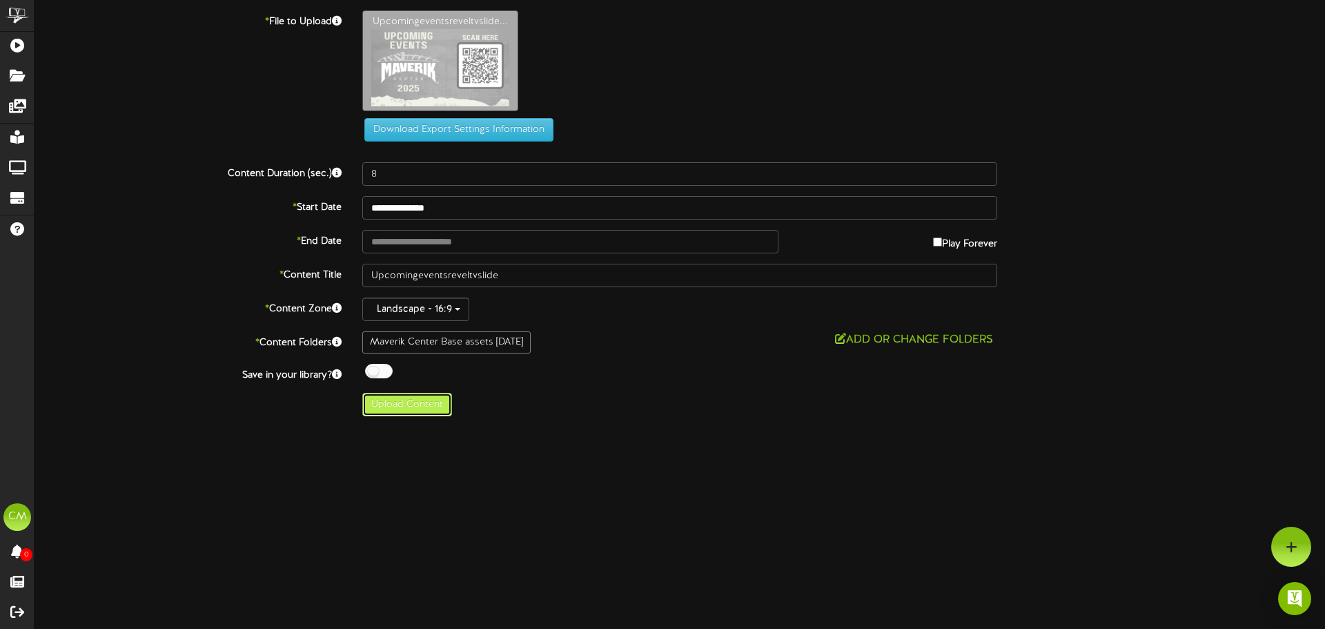
click at [424, 404] on button "Upload Content" at bounding box center [407, 404] width 90 height 23
type input "**********"
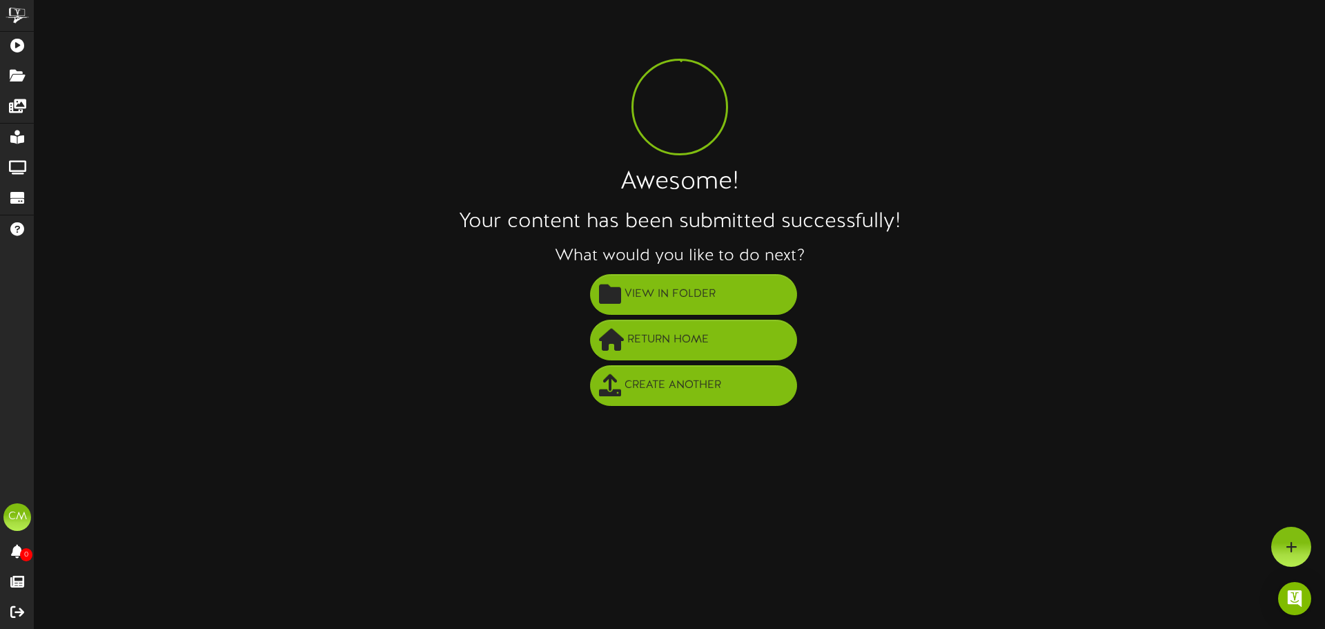
click at [1079, 204] on div "Awesome! Your content has been submitted successfully! What would you like to d…" at bounding box center [680, 209] width 1290 height 398
